Goal: Task Accomplishment & Management: Manage account settings

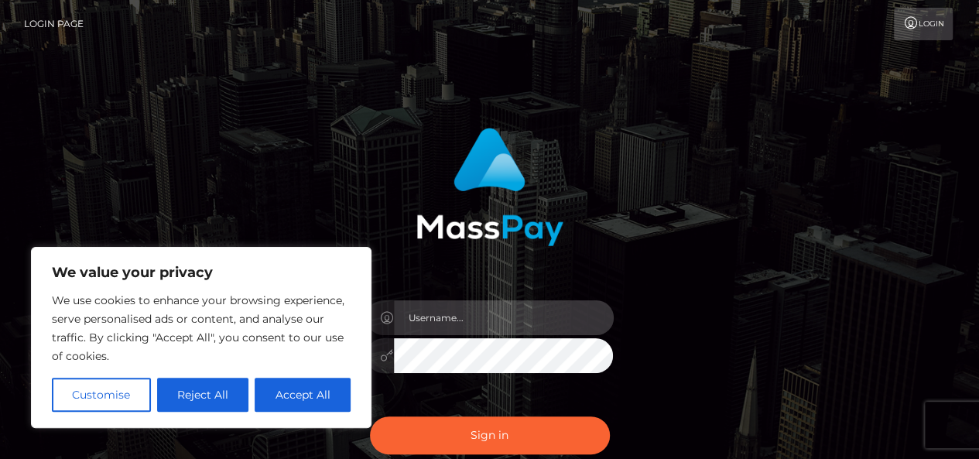
type input "jeff.1voice"
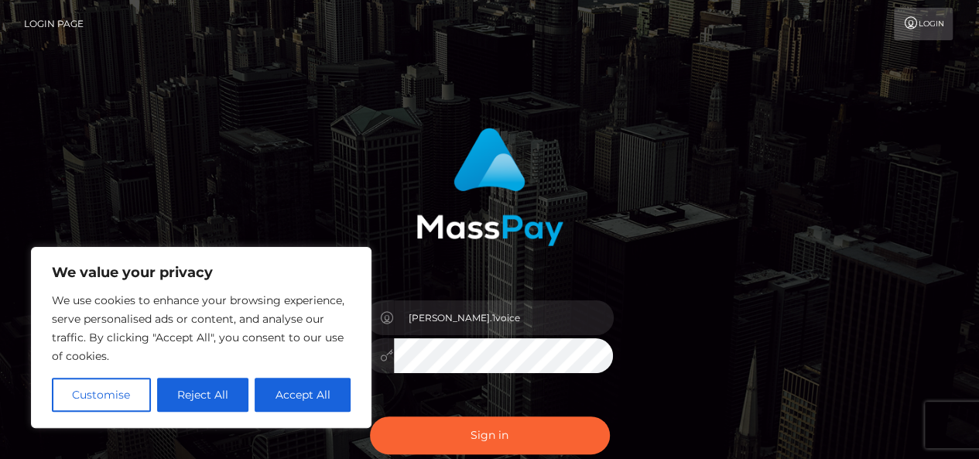
click at [932, 22] on link "Login" at bounding box center [923, 24] width 59 height 33
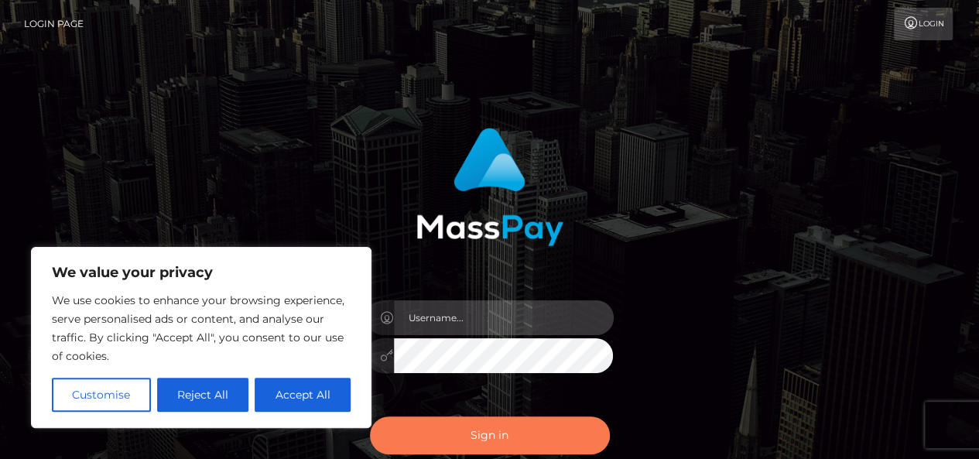
type input "jeff.1voice"
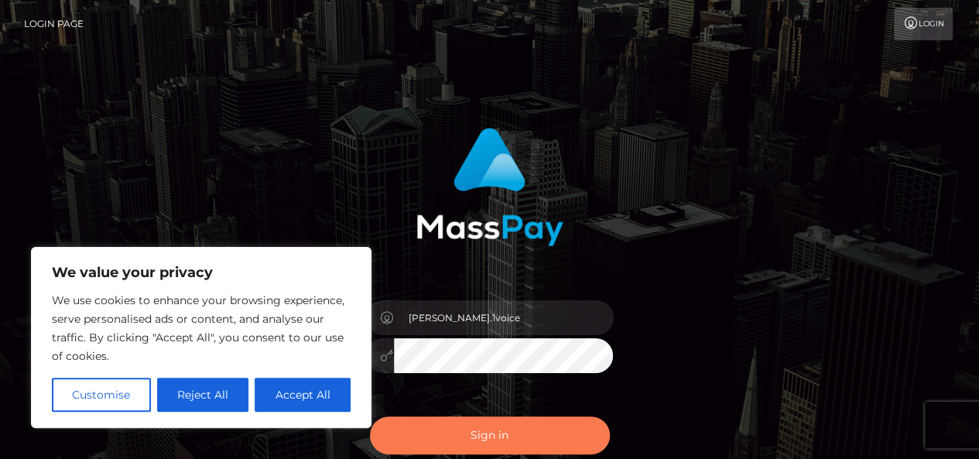
click at [469, 451] on button "Sign in" at bounding box center [490, 436] width 240 height 38
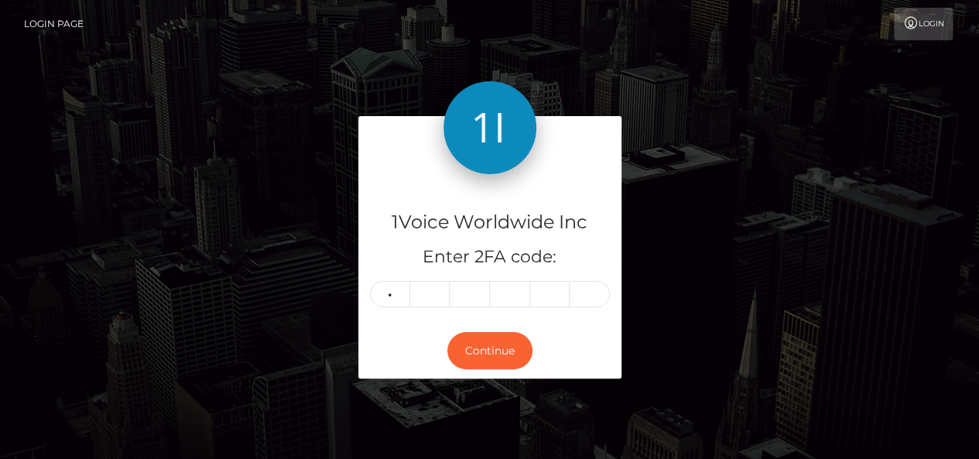
type input "3"
type input "4"
type input "7"
type input "5"
type input "7"
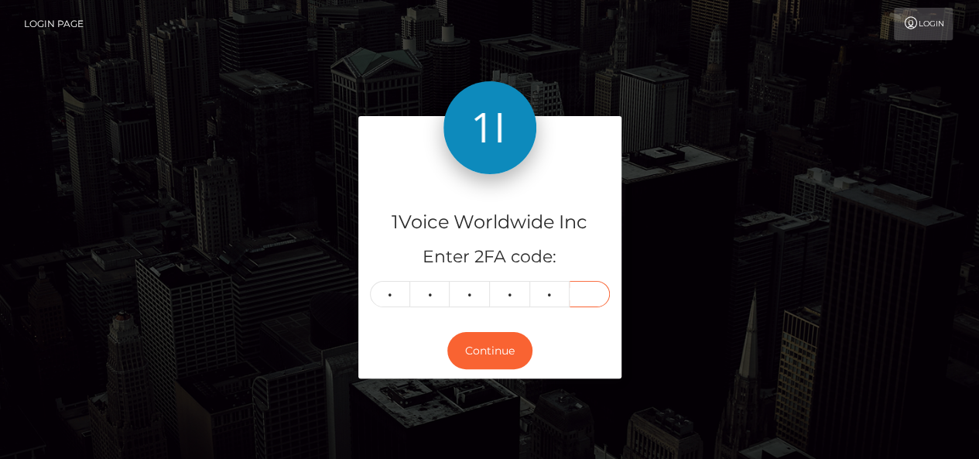
type input "3"
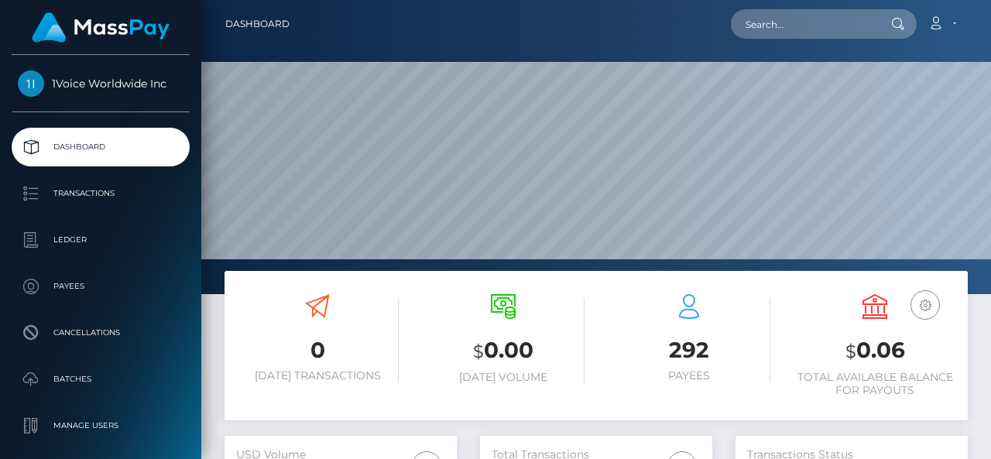
scroll to position [274, 232]
click at [952, 27] on link "Account" at bounding box center [942, 24] width 46 height 33
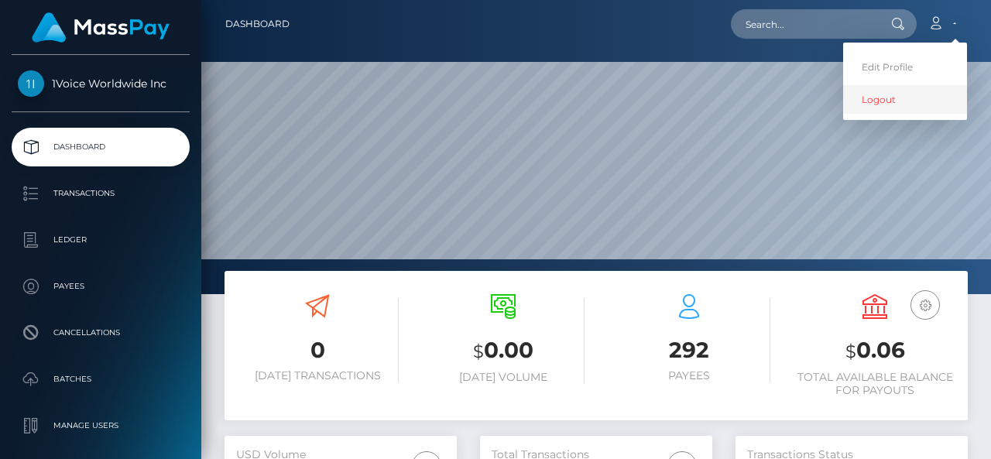
click at [895, 96] on link "Logout" at bounding box center [905, 99] width 124 height 29
